Goal: Information Seeking & Learning: Compare options

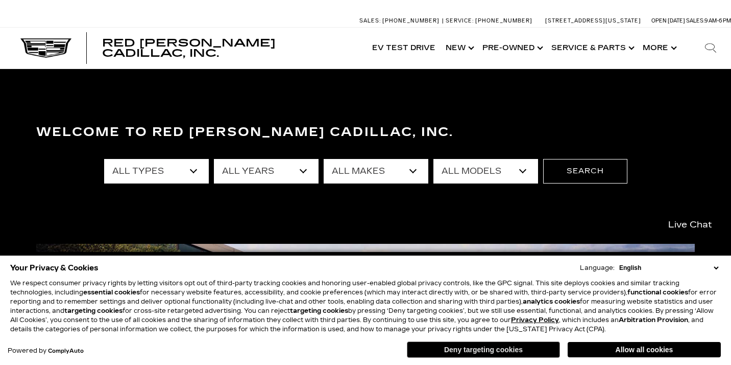
click at [440, 350] on button "Deny targeting cookies" at bounding box center [483, 349] width 153 height 16
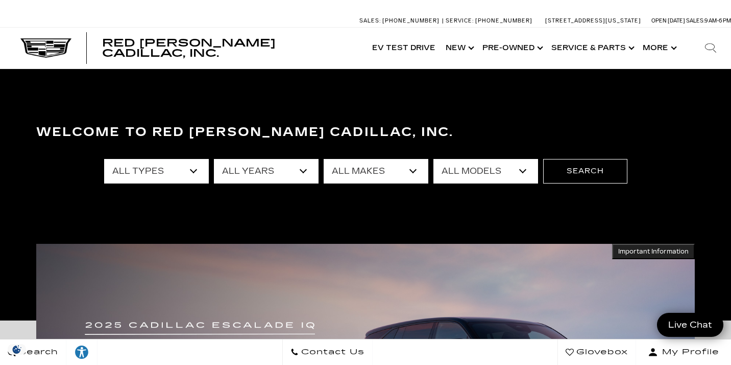
select select "New"
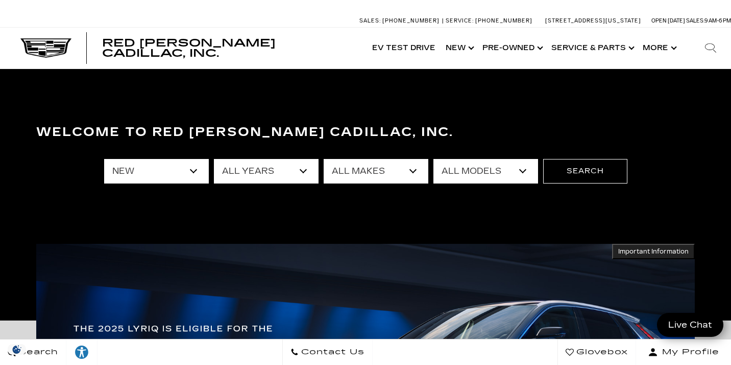
select select "2026"
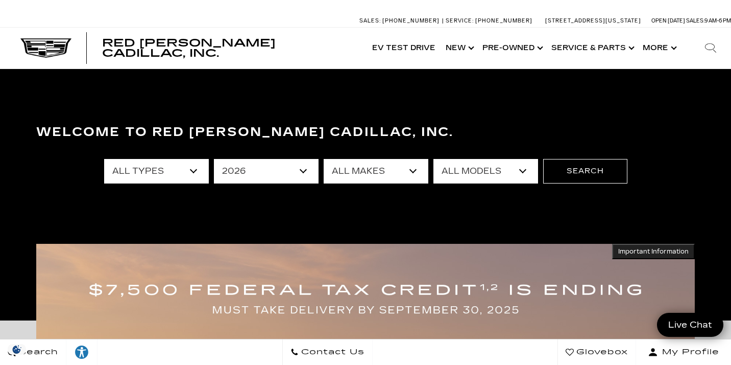
select select "Cadillac"
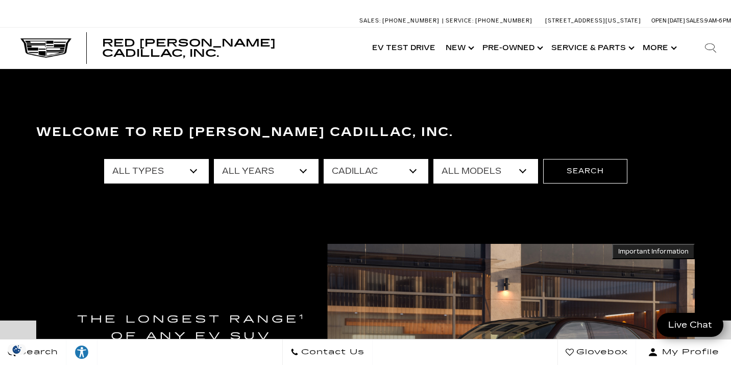
select select "Escalade"
click at [589, 170] on button "Search" at bounding box center [585, 171] width 84 height 25
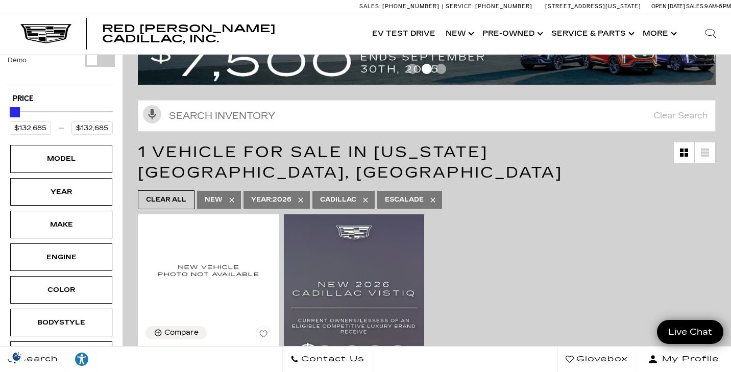
scroll to position [278, 0]
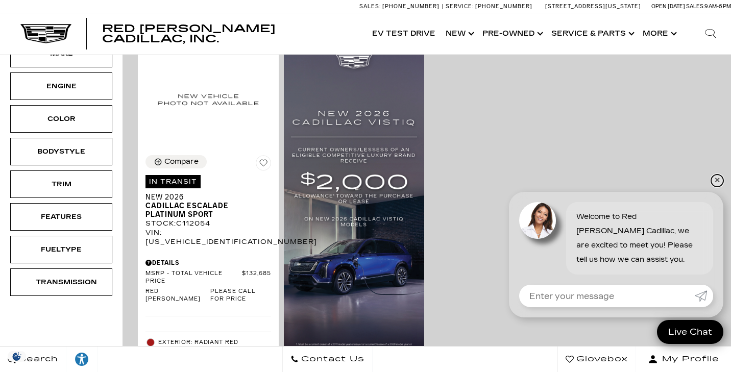
click at [716, 180] on link "✕" at bounding box center [717, 181] width 12 height 12
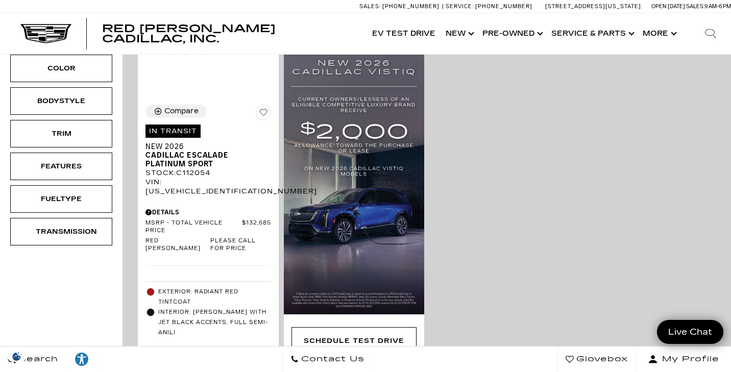
scroll to position [309, 0]
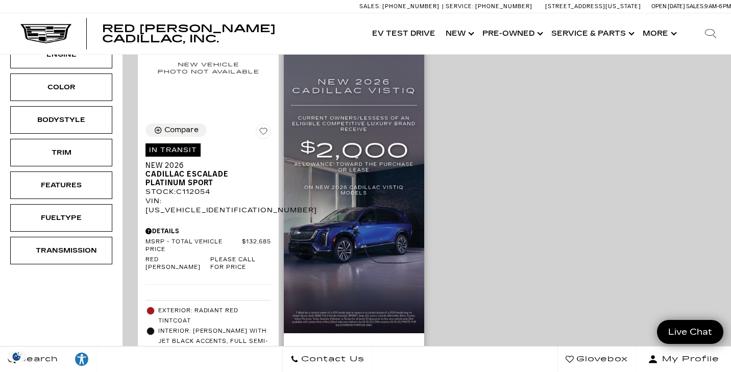
click at [358, 198] on img at bounding box center [354, 173] width 141 height 322
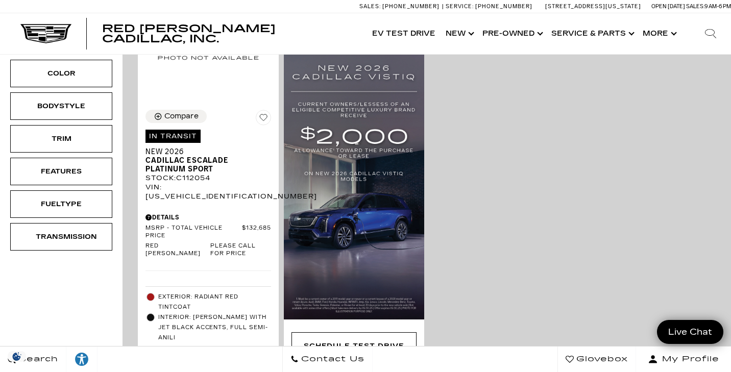
scroll to position [223, 0]
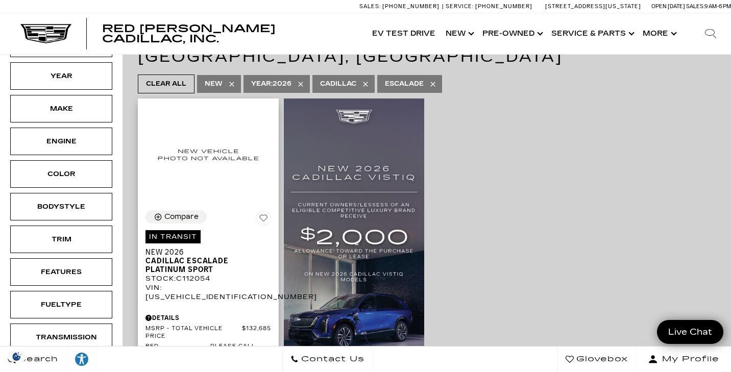
click at [176, 257] on span "Cadillac Escalade Platinum Sport" at bounding box center [205, 265] width 118 height 17
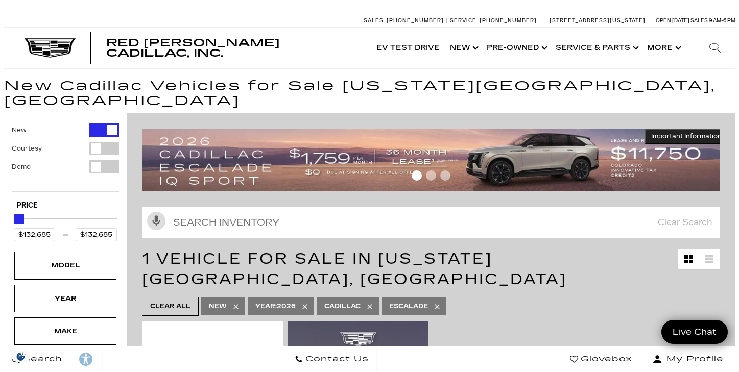
scroll to position [223, 0]
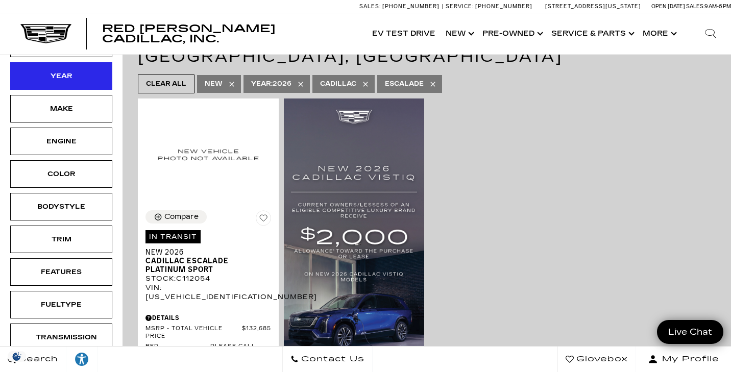
click at [71, 70] on div "Year" at bounding box center [61, 75] width 51 height 11
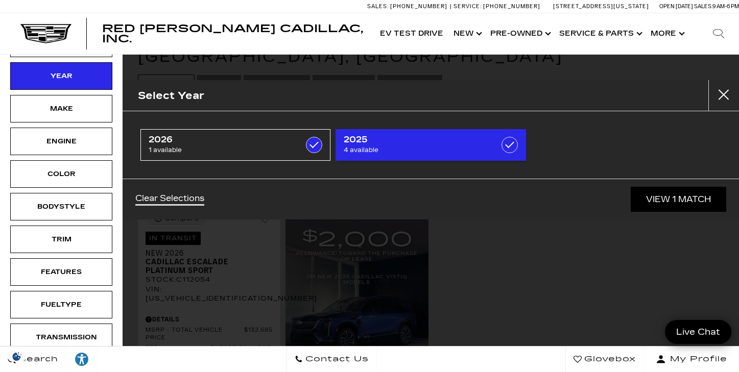
click at [456, 147] on span "4 available" at bounding box center [418, 150] width 148 height 10
type input "$113,940"
checkbox input "true"
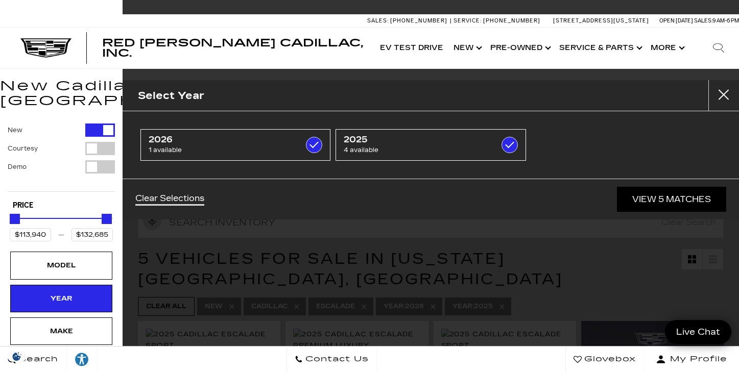
click at [672, 199] on link "View 5 Matches" at bounding box center [671, 199] width 109 height 25
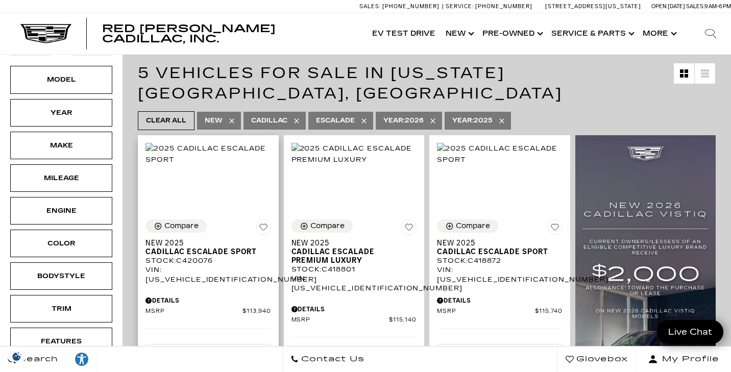
scroll to position [188, 0]
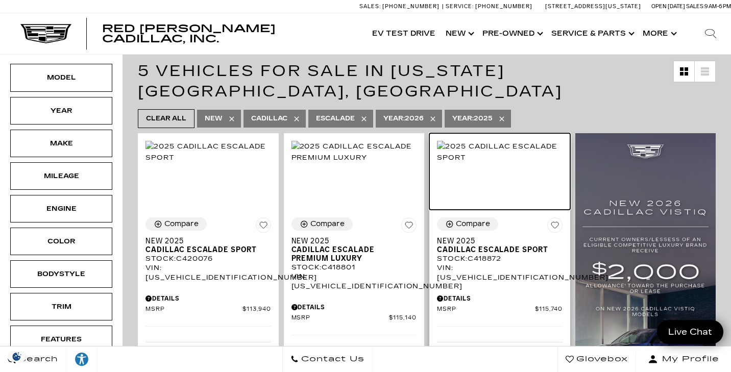
click at [496, 151] on img at bounding box center [500, 152] width 126 height 22
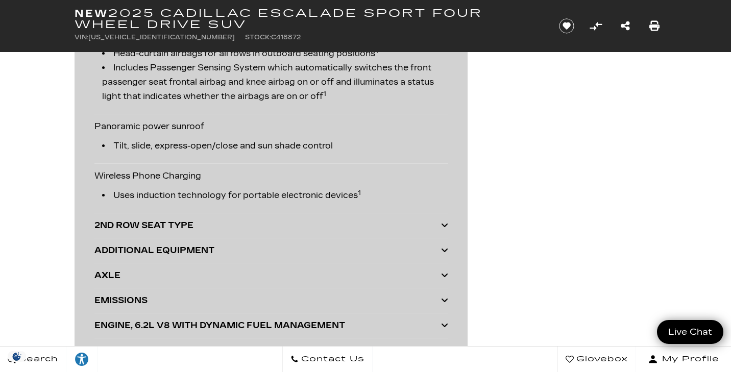
scroll to position [2258, 0]
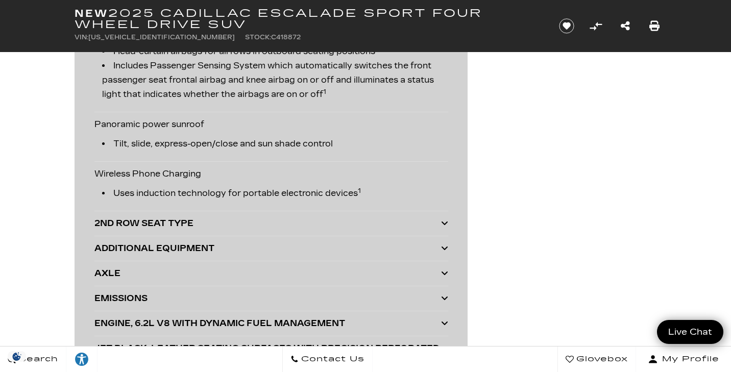
click at [444, 224] on icon at bounding box center [444, 223] width 7 height 8
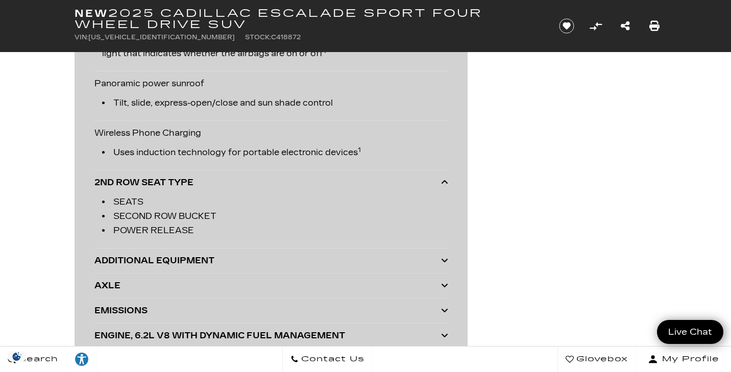
scroll to position [2325, 0]
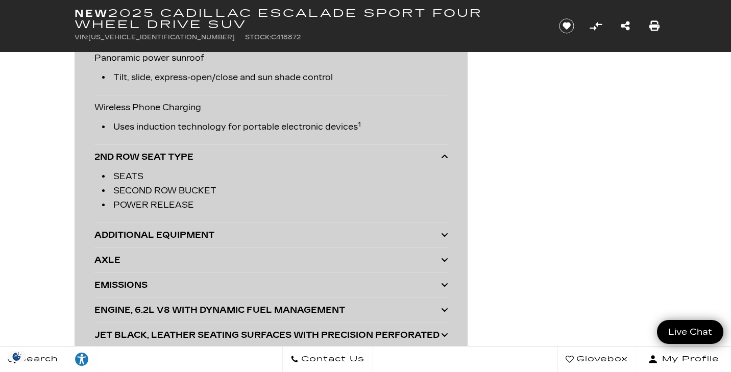
click at [445, 235] on icon at bounding box center [444, 235] width 7 height 8
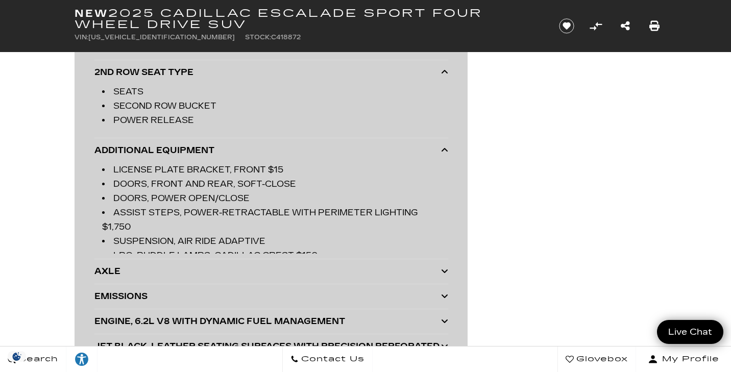
scroll to position [2411, 0]
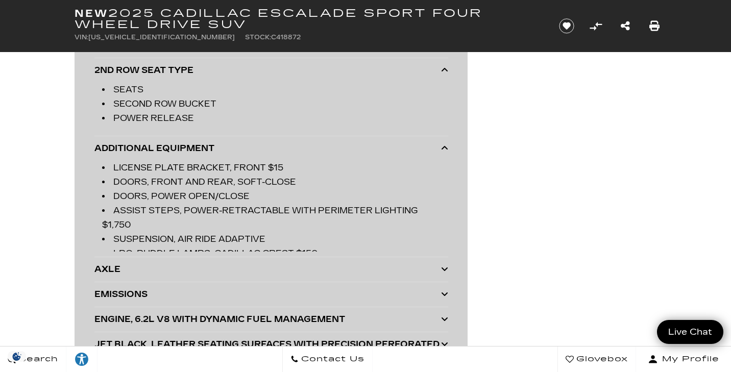
click at [444, 270] on icon at bounding box center [444, 269] width 7 height 8
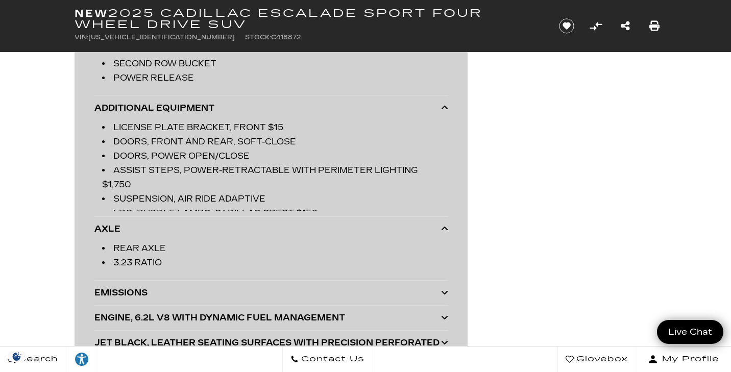
scroll to position [2475, 0]
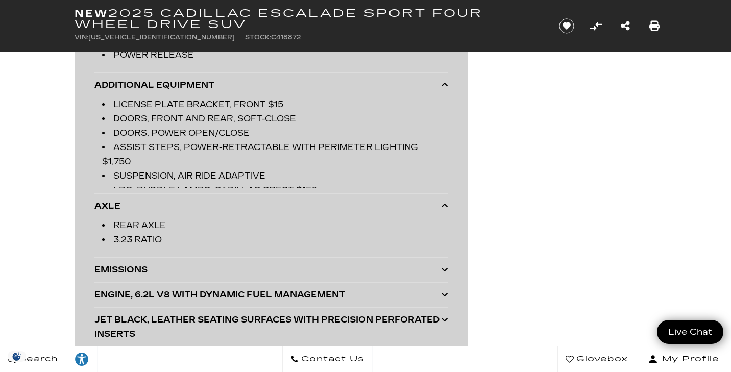
click at [445, 269] on icon at bounding box center [444, 270] width 7 height 8
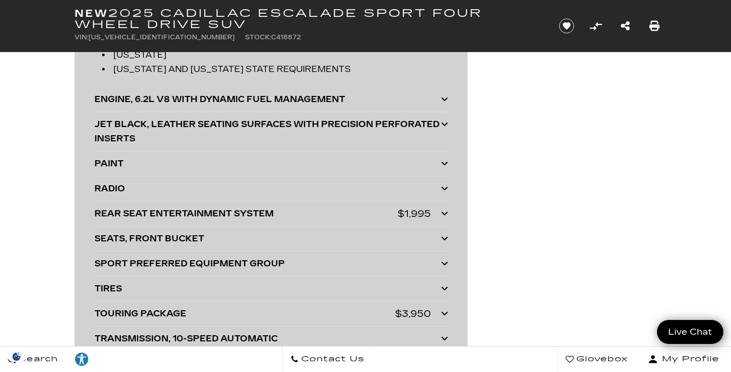
scroll to position [2907, 0]
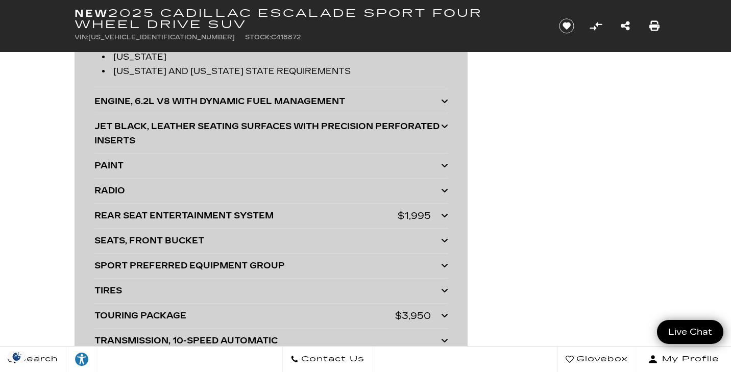
click at [444, 103] on icon at bounding box center [444, 101] width 7 height 8
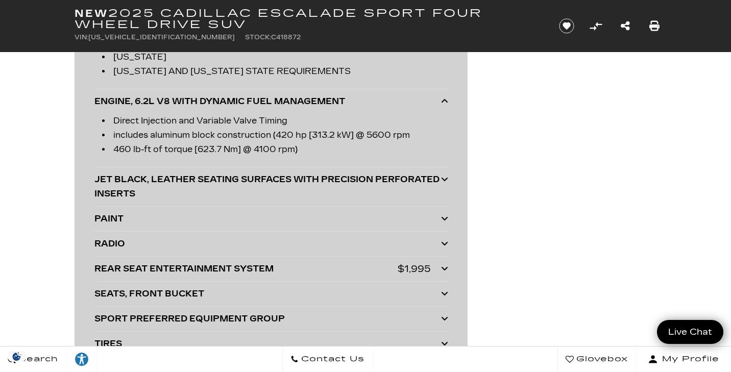
click at [445, 180] on icon at bounding box center [444, 179] width 7 height 8
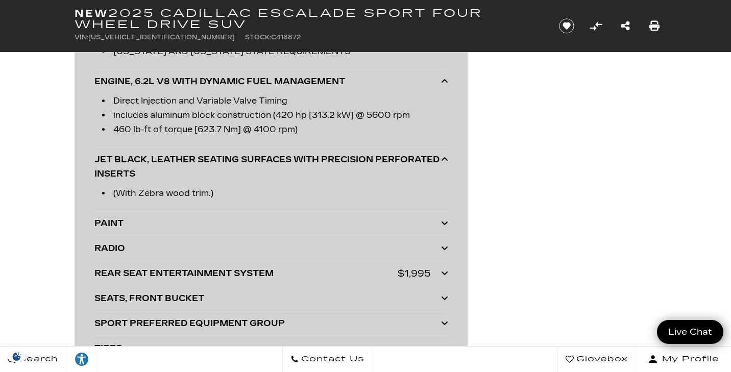
scroll to position [2942, 0]
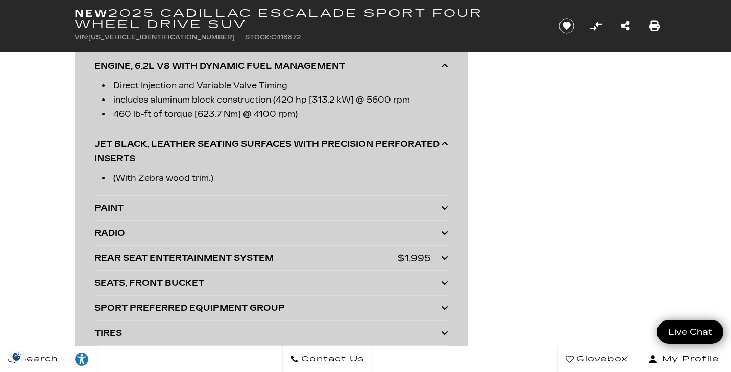
click at [443, 207] on icon at bounding box center [444, 208] width 7 height 8
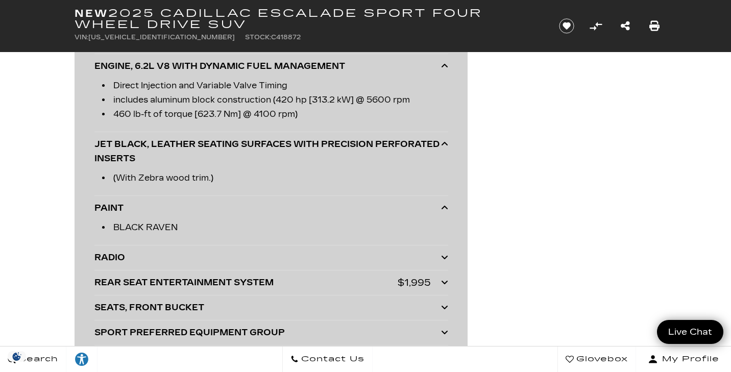
scroll to position [2984, 0]
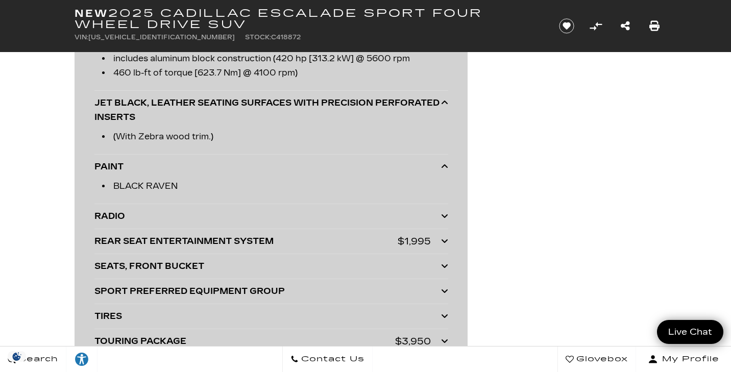
click at [445, 217] on icon at bounding box center [444, 216] width 7 height 8
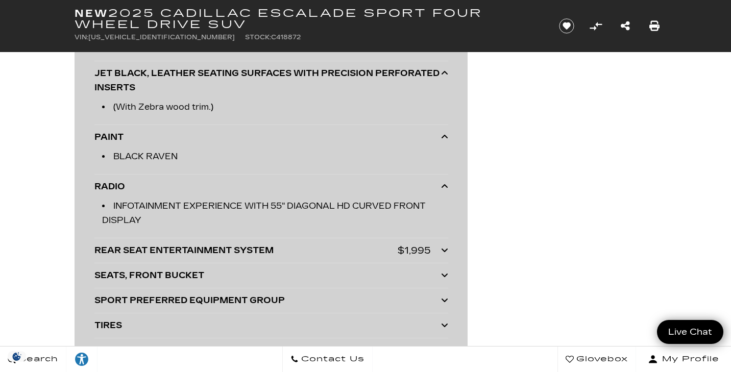
scroll to position [3015, 0]
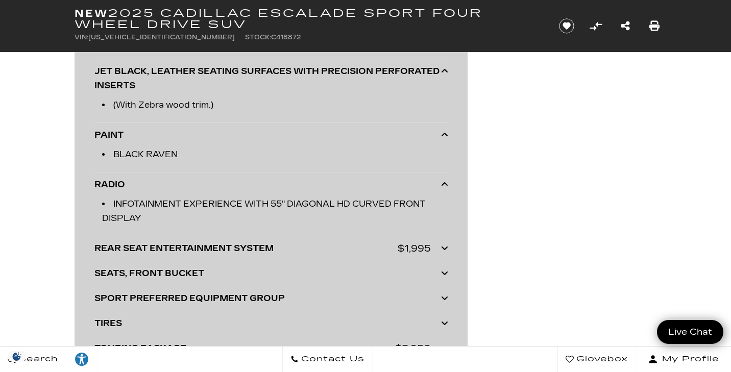
click at [444, 247] on icon at bounding box center [444, 248] width 7 height 8
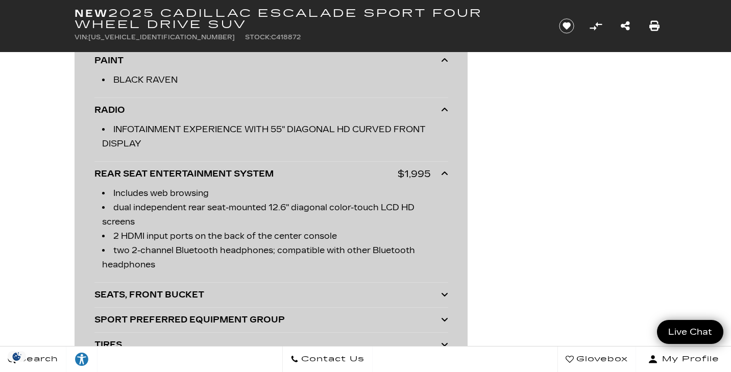
scroll to position [3118, 0]
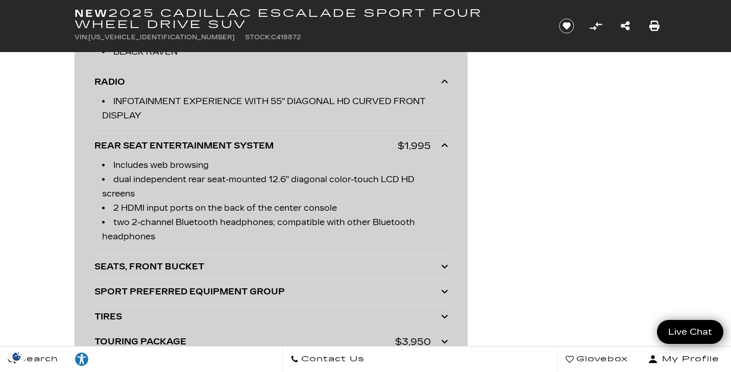
click at [443, 266] on icon at bounding box center [444, 266] width 7 height 8
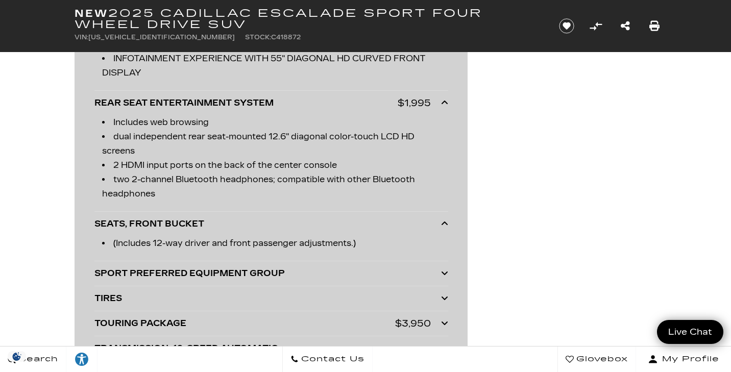
scroll to position [3182, 0]
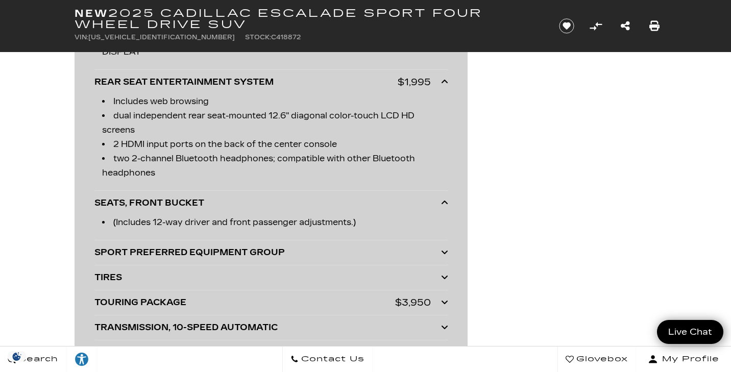
click at [443, 252] on icon at bounding box center [444, 252] width 7 height 8
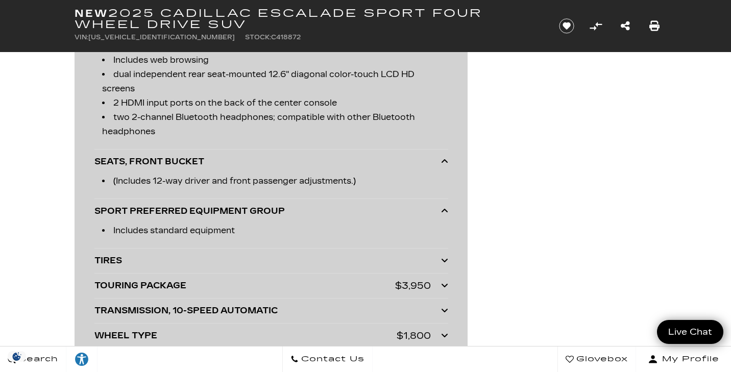
scroll to position [3250, 0]
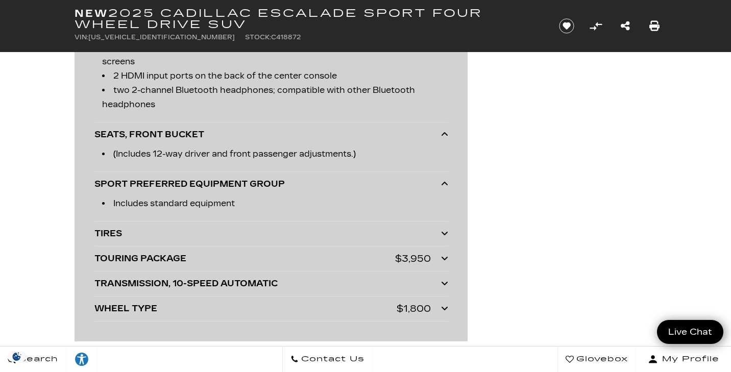
click at [444, 232] on icon at bounding box center [444, 233] width 7 height 8
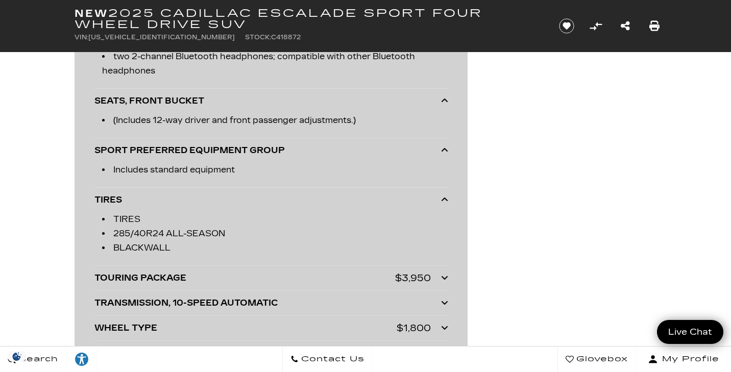
scroll to position [3289, 0]
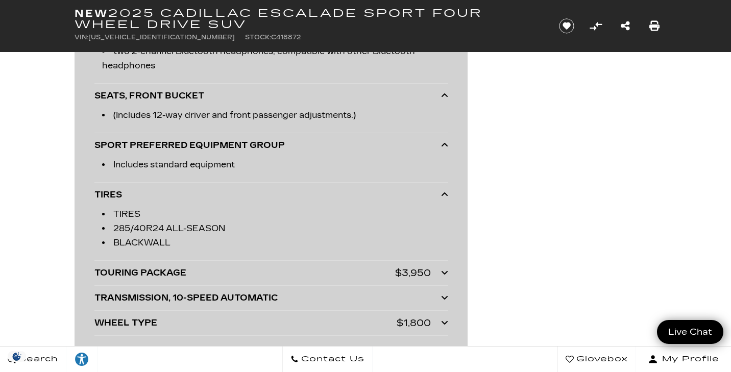
click at [446, 273] on icon at bounding box center [444, 273] width 7 height 8
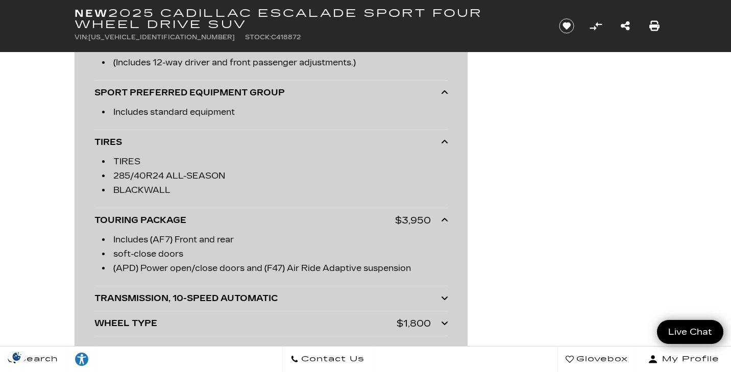
scroll to position [3366, 0]
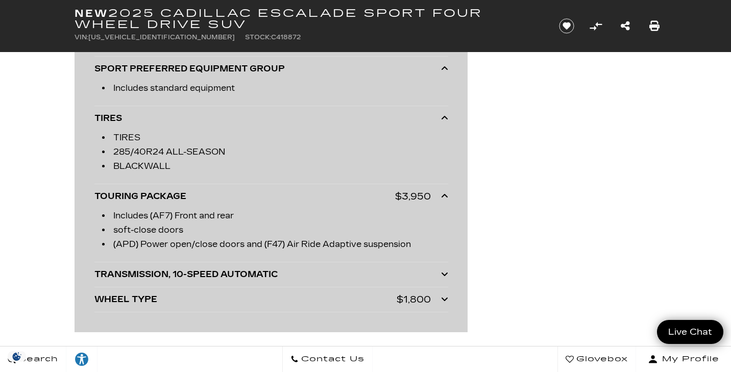
click at [445, 274] on icon at bounding box center [444, 274] width 7 height 8
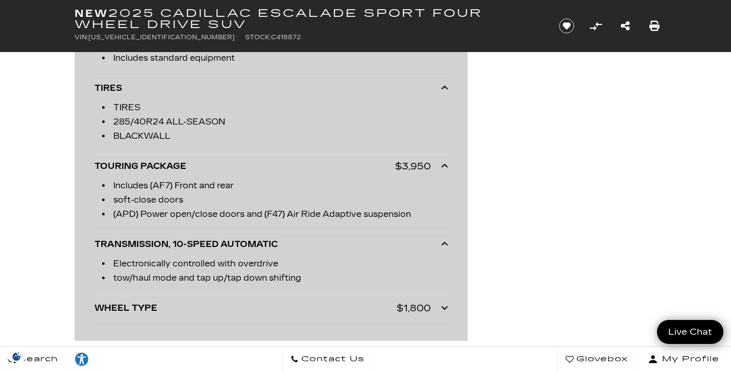
scroll to position [3398, 0]
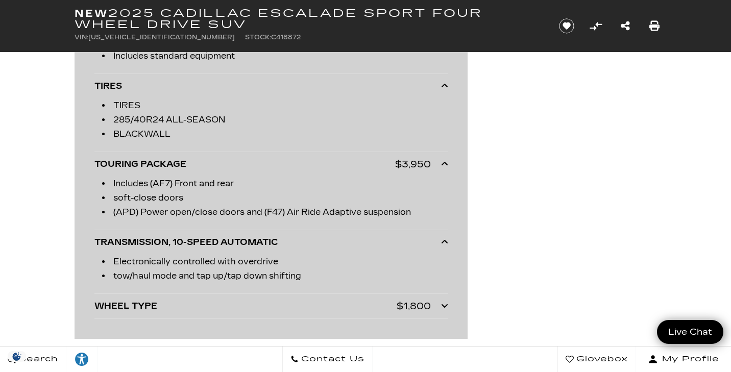
click at [446, 306] on icon at bounding box center [444, 306] width 7 height 8
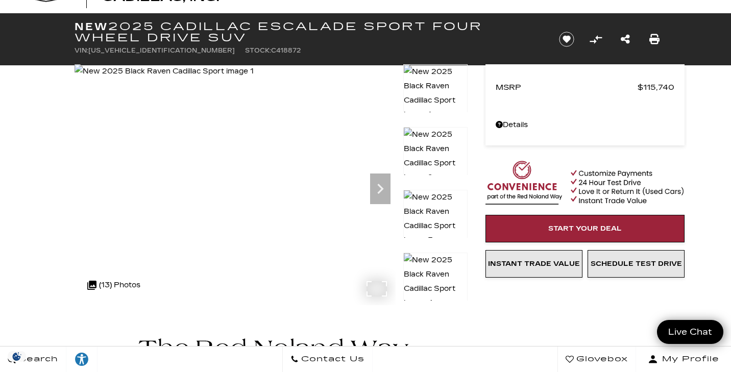
scroll to position [0, 0]
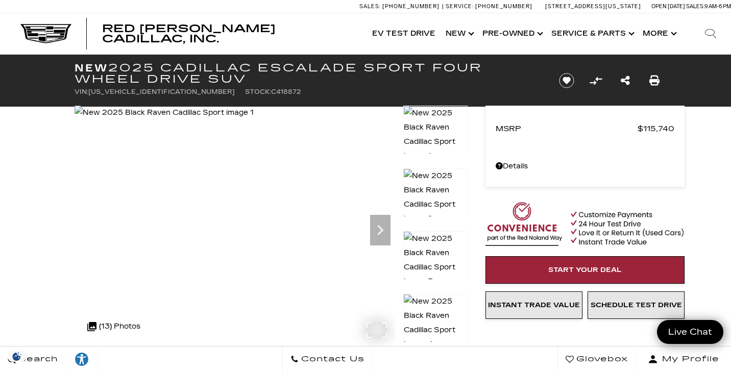
click at [254, 120] on img at bounding box center [164, 113] width 179 height 14
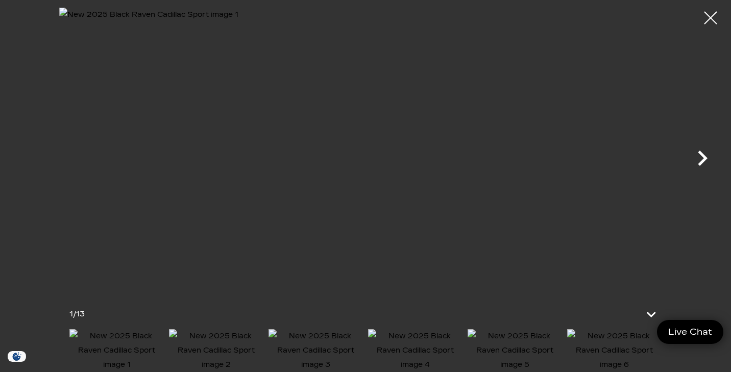
click at [703, 159] on icon "Next" at bounding box center [702, 158] width 31 height 31
click at [704, 158] on icon "Next" at bounding box center [703, 158] width 10 height 15
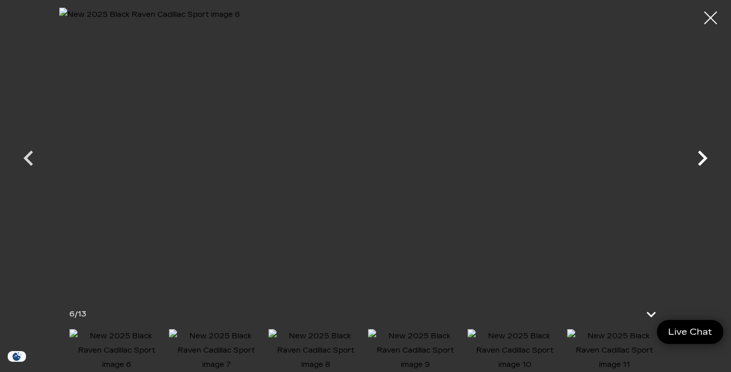
click at [704, 158] on icon "Next" at bounding box center [703, 158] width 10 height 15
click at [704, 161] on icon "Next" at bounding box center [703, 158] width 10 height 15
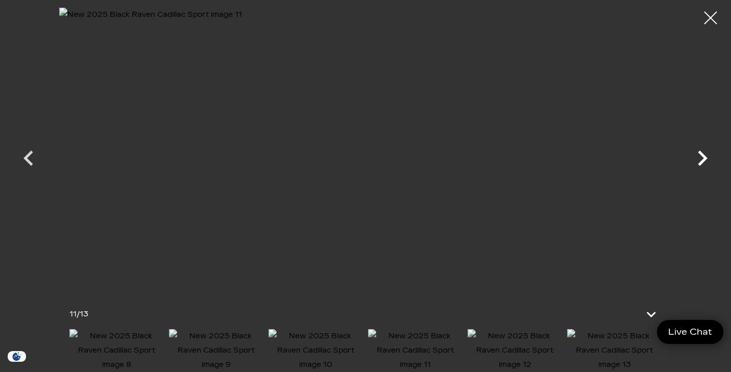
click at [704, 161] on icon "Next" at bounding box center [703, 158] width 10 height 15
click at [704, 161] on div at bounding box center [365, 149] width 715 height 283
click at [706, 18] on div at bounding box center [711, 18] width 27 height 27
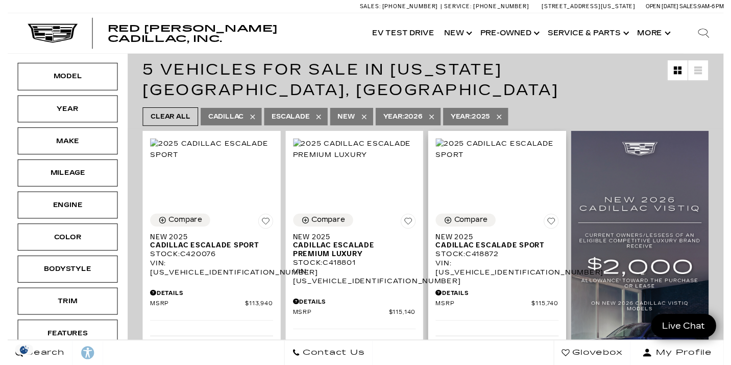
scroll to position [201, 0]
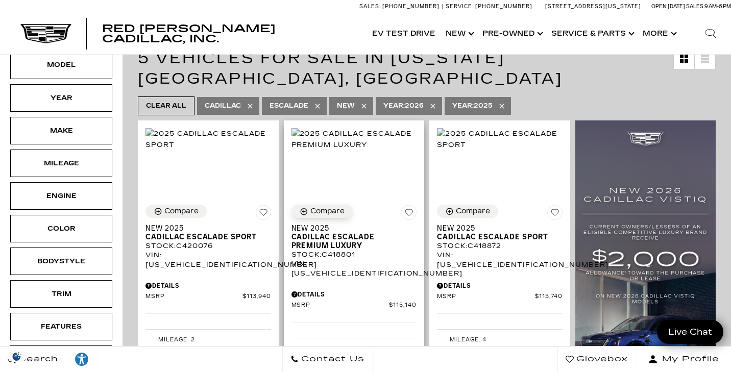
click at [306, 207] on icon "Compare Vehicle" at bounding box center [304, 211] width 9 height 9
click at [174, 207] on div "Compare" at bounding box center [181, 211] width 34 height 9
click at [475, 207] on div "Compare" at bounding box center [473, 211] width 34 height 9
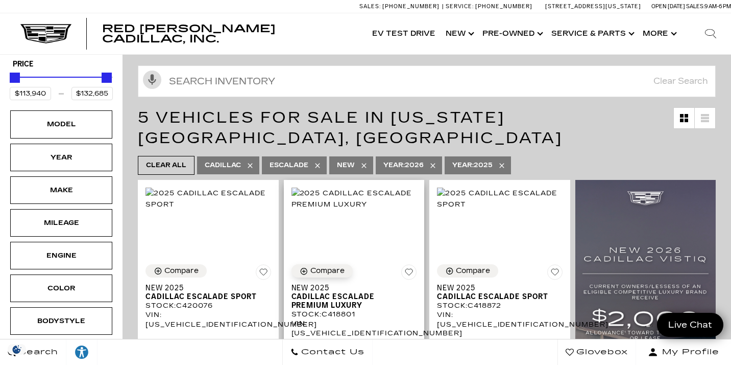
scroll to position [170, 0]
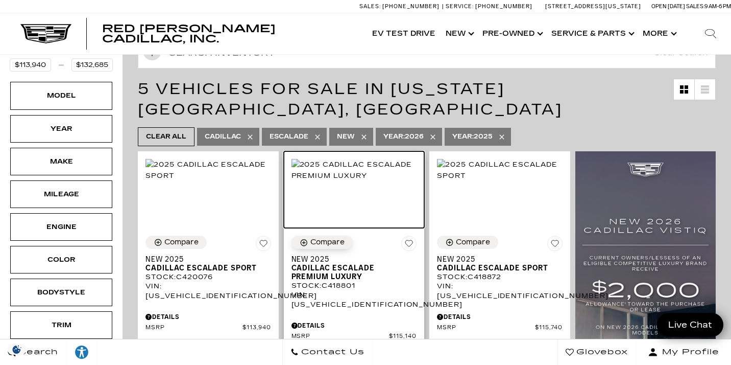
click at [341, 170] on img at bounding box center [355, 170] width 126 height 22
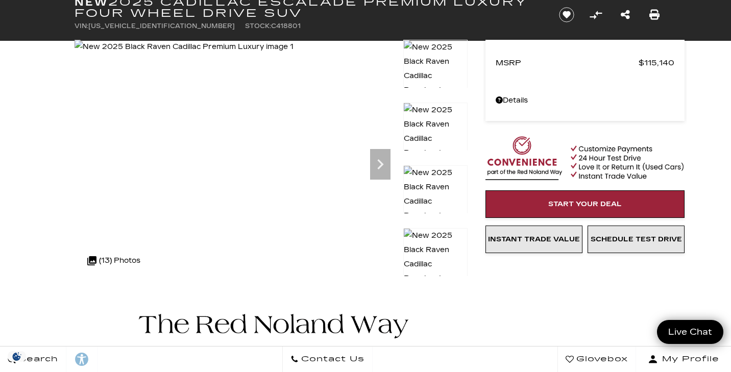
scroll to position [66, 0]
click at [294, 54] on img at bounding box center [184, 47] width 219 height 14
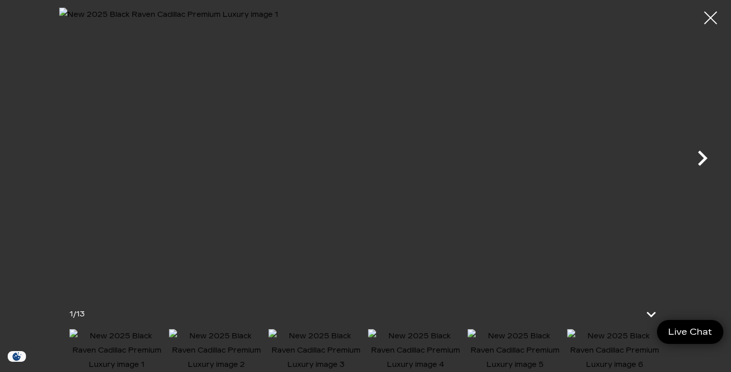
click at [701, 160] on icon "Next" at bounding box center [702, 158] width 31 height 31
click at [701, 161] on icon "Next" at bounding box center [702, 158] width 31 height 31
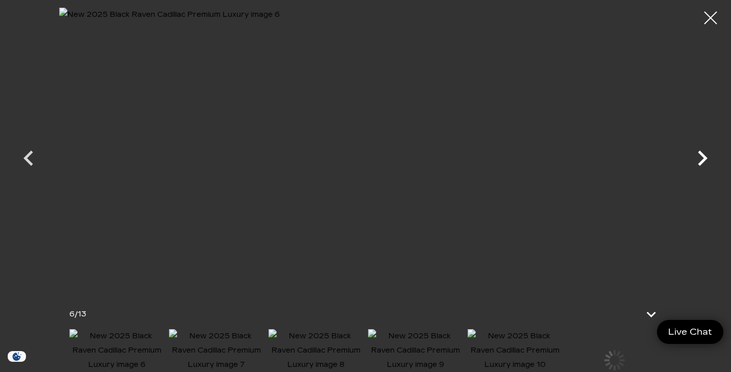
click at [701, 161] on icon "Next" at bounding box center [702, 158] width 31 height 31
click at [711, 16] on div at bounding box center [711, 18] width 27 height 27
